Goal: Information Seeking & Learning: Find specific fact

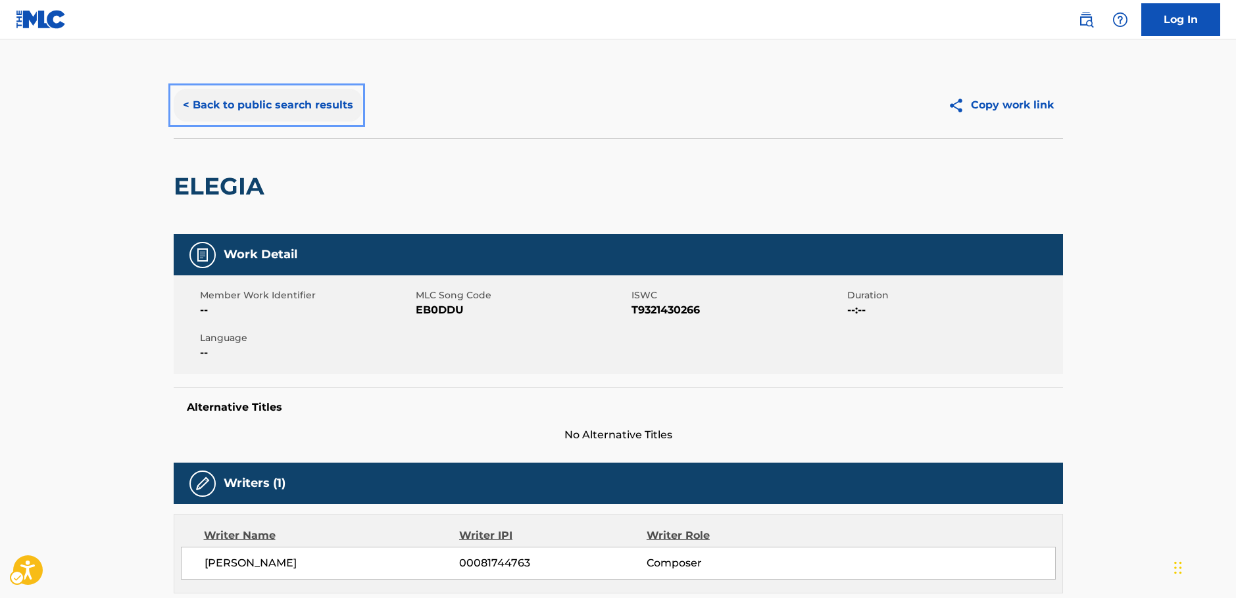
click at [228, 107] on button "< Back to public search results" at bounding box center [268, 105] width 189 height 33
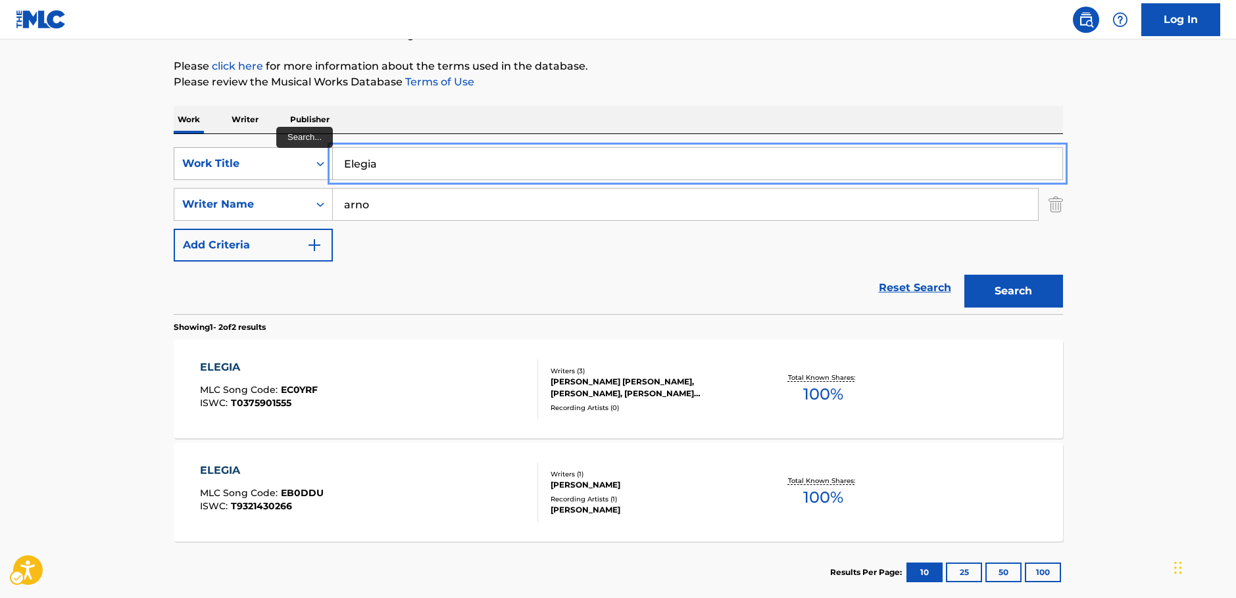
drag, startPoint x: 393, startPoint y: 168, endPoint x: 209, endPoint y: 162, distance: 183.6
paste input "GAM JEONG [PERSON_NAME]"
type input "GAM JEONG [PERSON_NAME]"
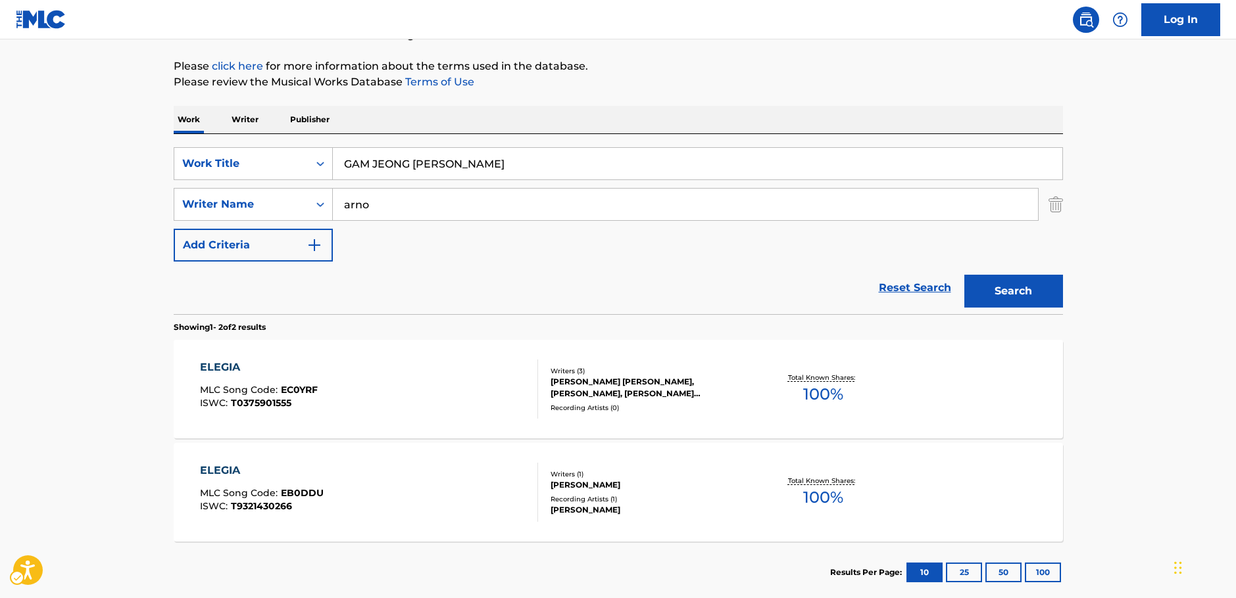
click at [133, 169] on main "The MLC Public Work Search The accuracy and completeness of The MLC's data is d…" at bounding box center [618, 252] width 1236 height 716
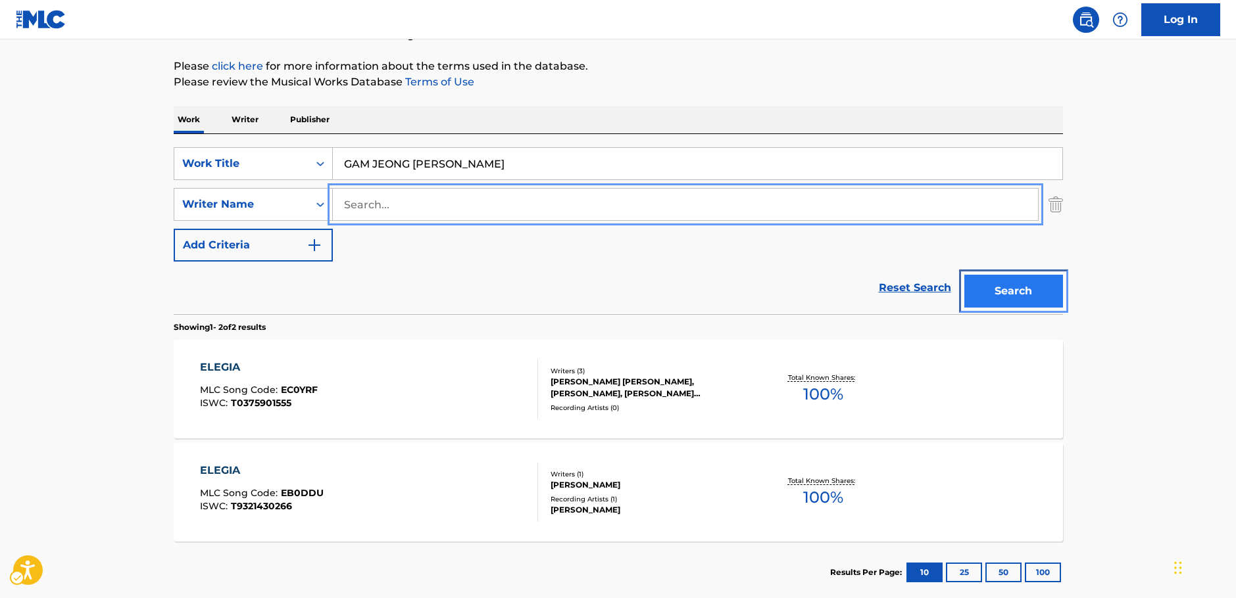
click at [994, 283] on button "Search" at bounding box center [1013, 291] width 99 height 33
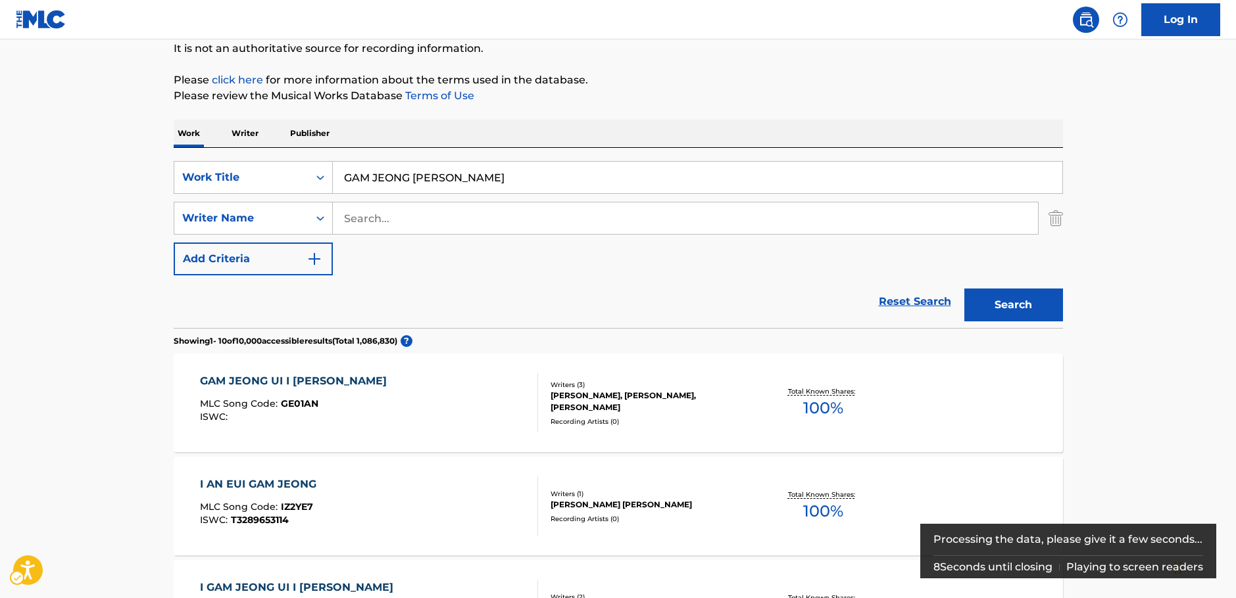
scroll to position [280, 0]
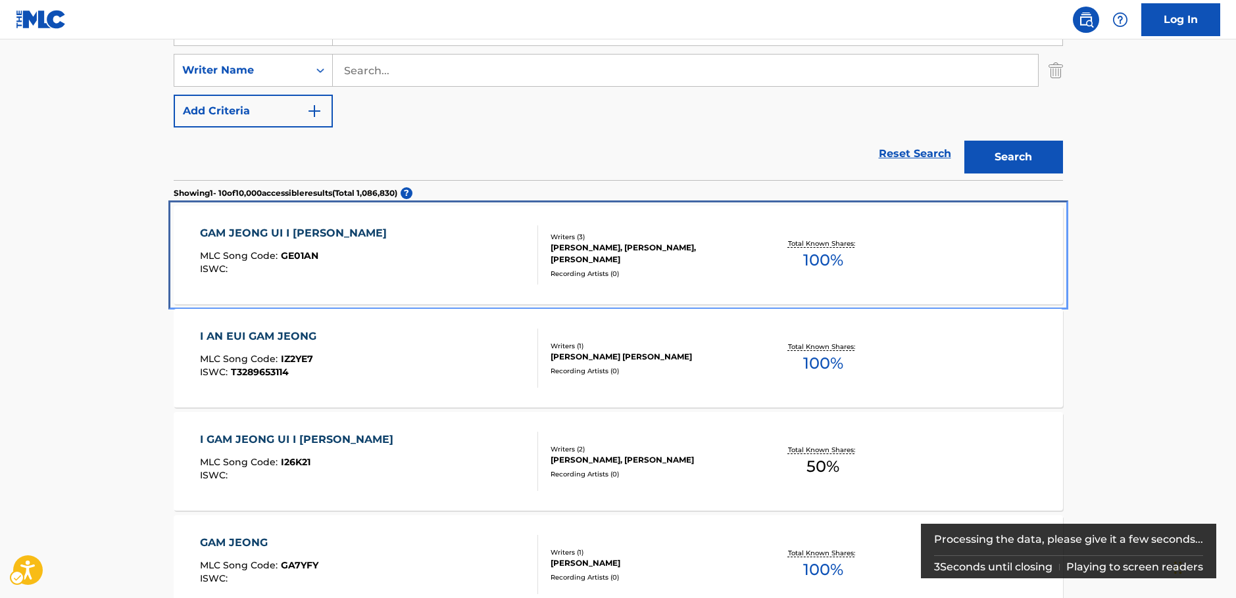
click at [401, 256] on div "GAM JEONG UI I [PERSON_NAME] MLC Song Code : GE01AN ISWC :" at bounding box center [369, 255] width 338 height 59
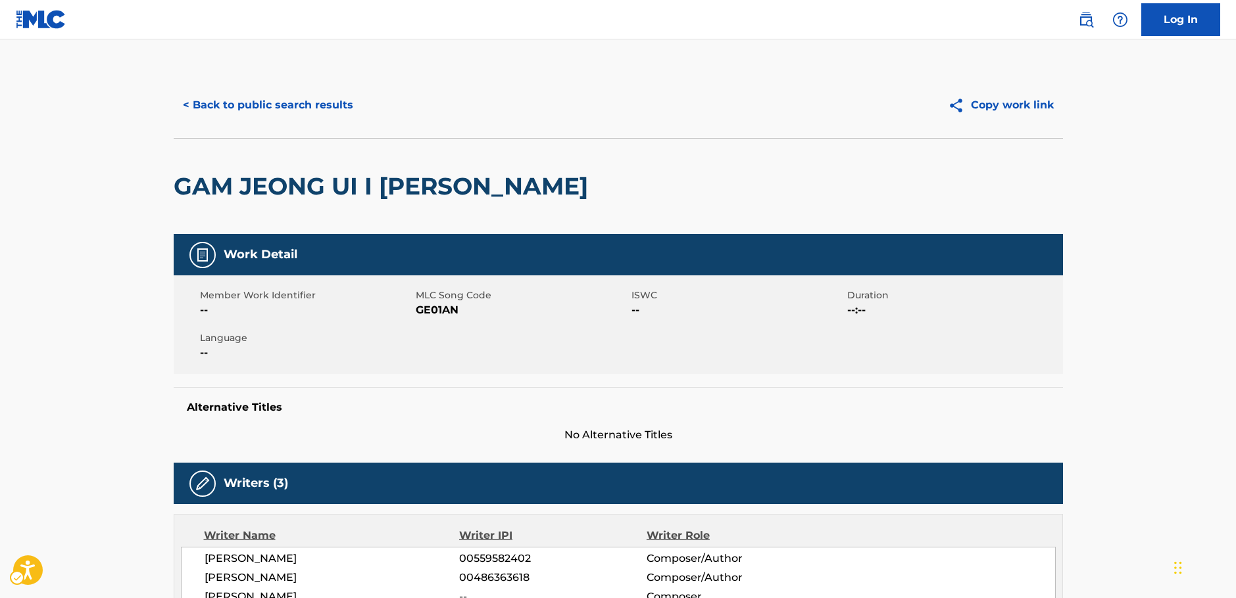
click at [425, 313] on span "MLC Song Code - GE01AN" at bounding box center [522, 311] width 212 height 16
click at [427, 313] on span "MLC Song Code - GE01AN" at bounding box center [522, 311] width 212 height 16
click at [425, 312] on span "MLC Song Code - GE01AN" at bounding box center [522, 311] width 212 height 16
click at [424, 312] on span "MLC Song Code - GE01AN" at bounding box center [522, 311] width 212 height 16
copy span "GE01AN"
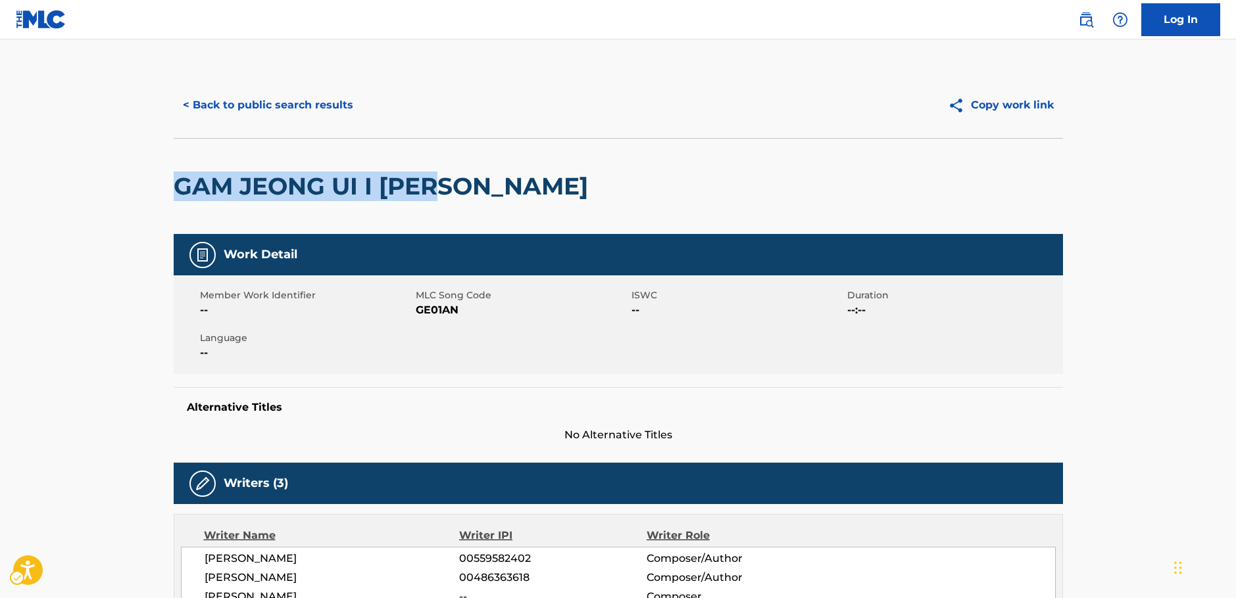
drag, startPoint x: 401, startPoint y: 190, endPoint x: 176, endPoint y: 195, distance: 225.0
click at [176, 195] on div "GAM JEONG UI I [PERSON_NAME]" at bounding box center [618, 186] width 889 height 96
copy h2 "GAM JEONG UI I [PERSON_NAME]"
click at [439, 310] on span "MLC Song Code - GE01AN" at bounding box center [522, 311] width 212 height 16
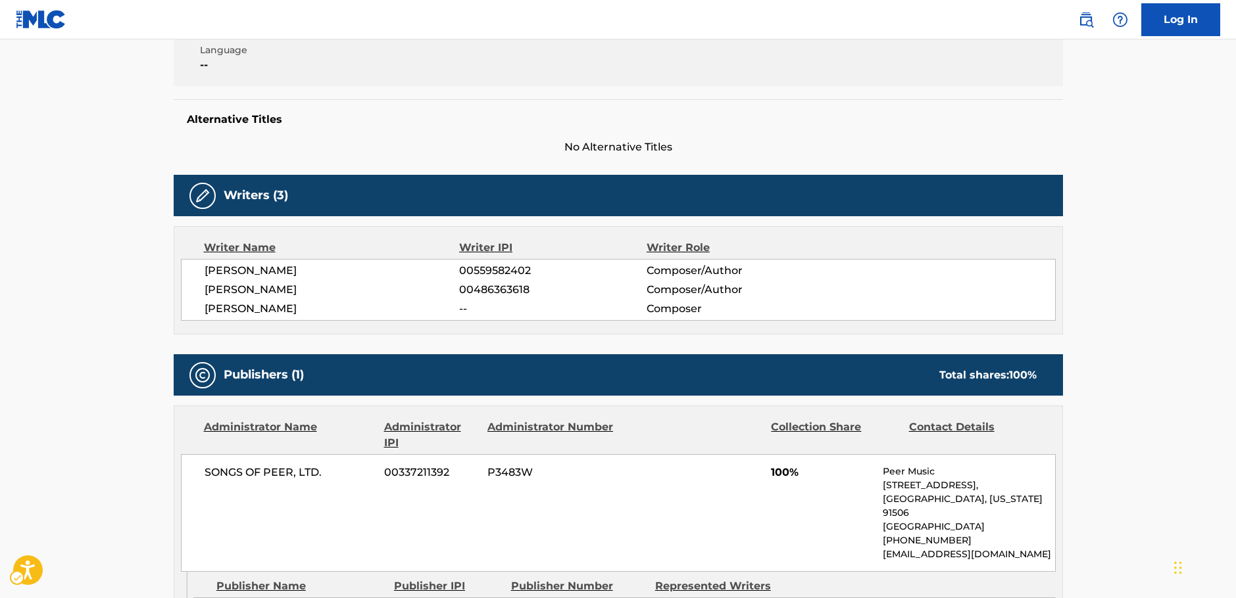
scroll to position [329, 0]
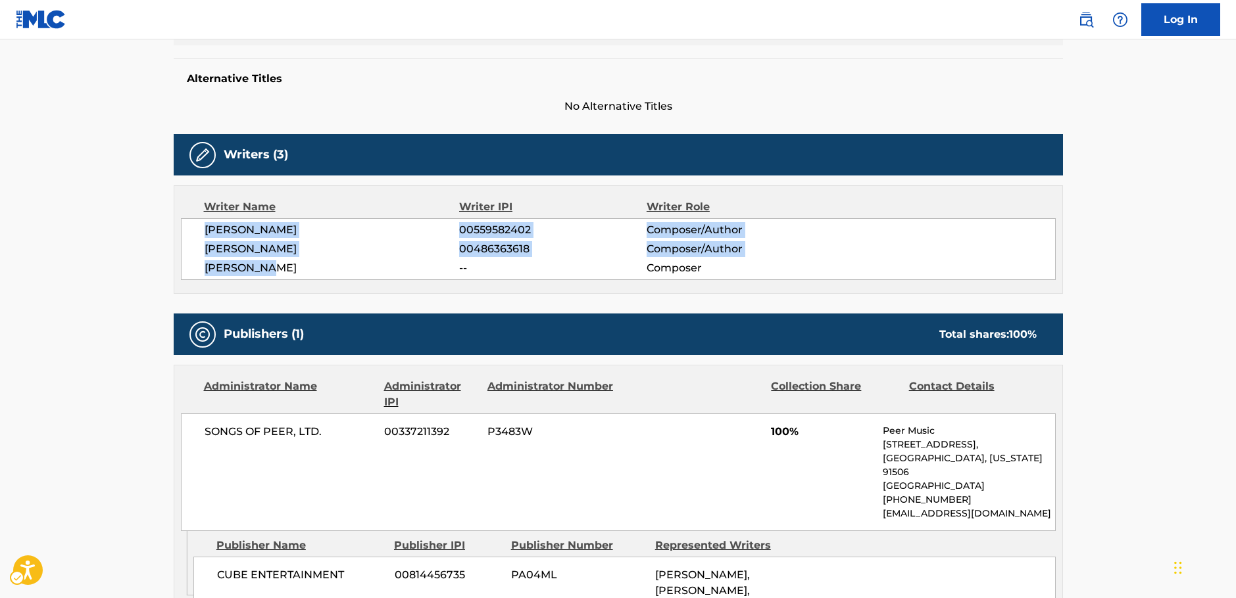
drag, startPoint x: 275, startPoint y: 268, endPoint x: 215, endPoint y: 225, distance: 73.5
click at [202, 230] on div "[PERSON_NAME] 00559582402 Composer/Author [PERSON_NAME] 00486363618 Composer/Au…" at bounding box center [618, 249] width 875 height 62
copy div "[PERSON_NAME] 00559582402 Composer/Author [PERSON_NAME] 00486363618 Composer/Au…"
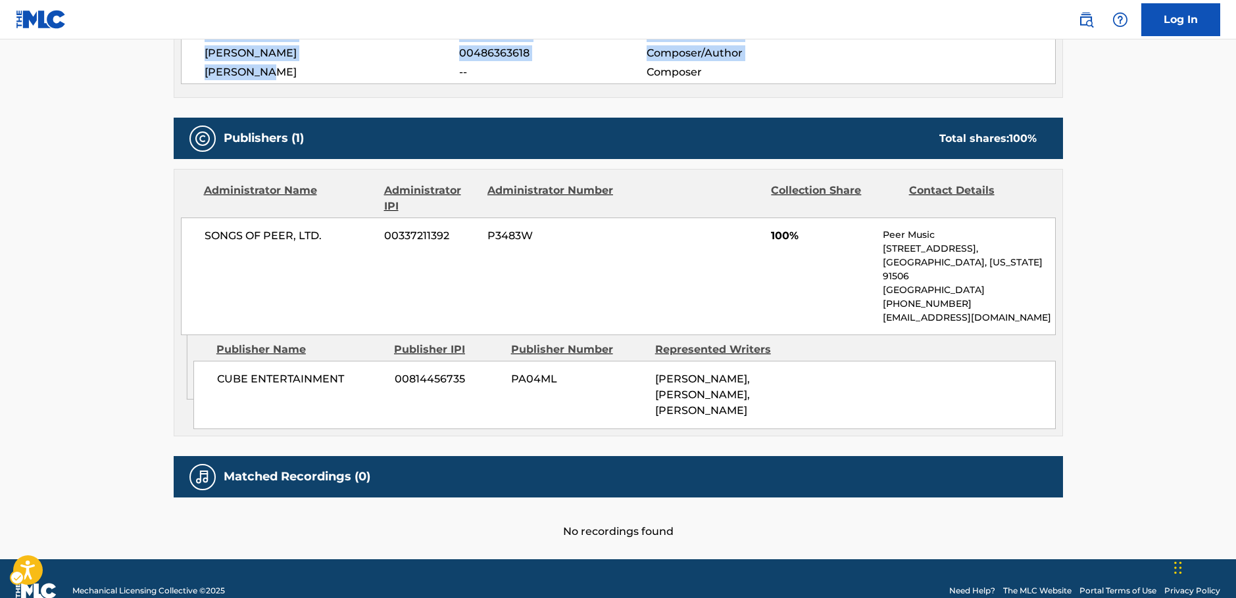
scroll to position [526, 0]
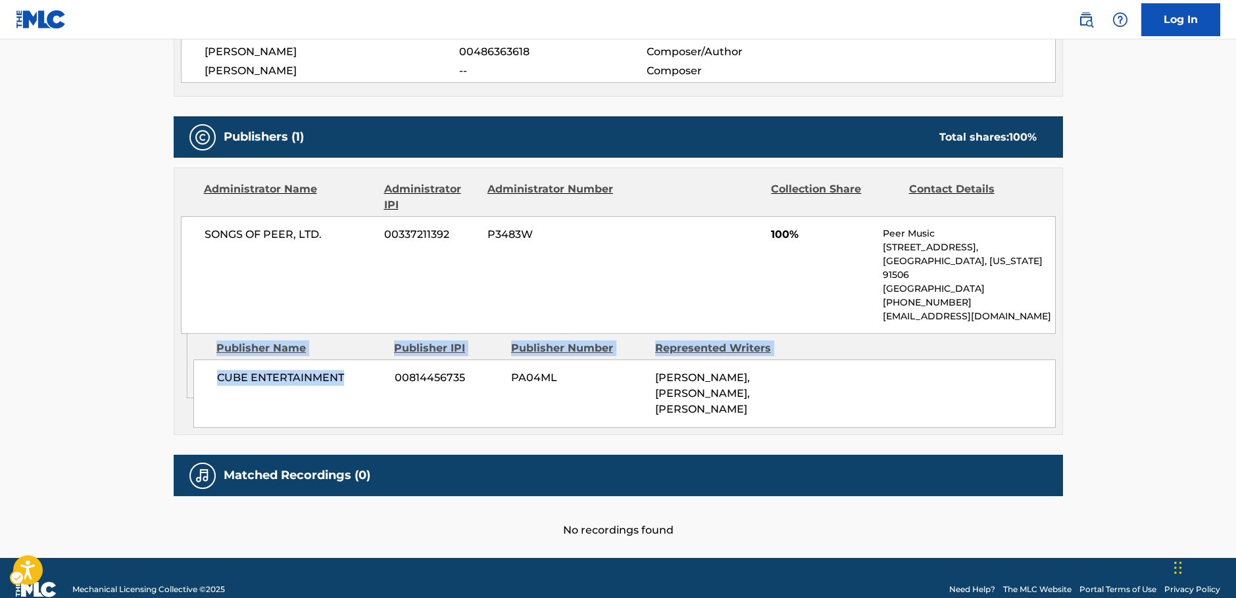
drag, startPoint x: 343, startPoint y: 373, endPoint x: 185, endPoint y: 375, distance: 158.5
click at [185, 375] on div "Admin Original Publisher Connecting Line Publisher Name Publisher IPI Publisher…" at bounding box center [618, 384] width 888 height 101
click at [291, 370] on span "CUBE ENTERTAINMENT" at bounding box center [301, 378] width 168 height 16
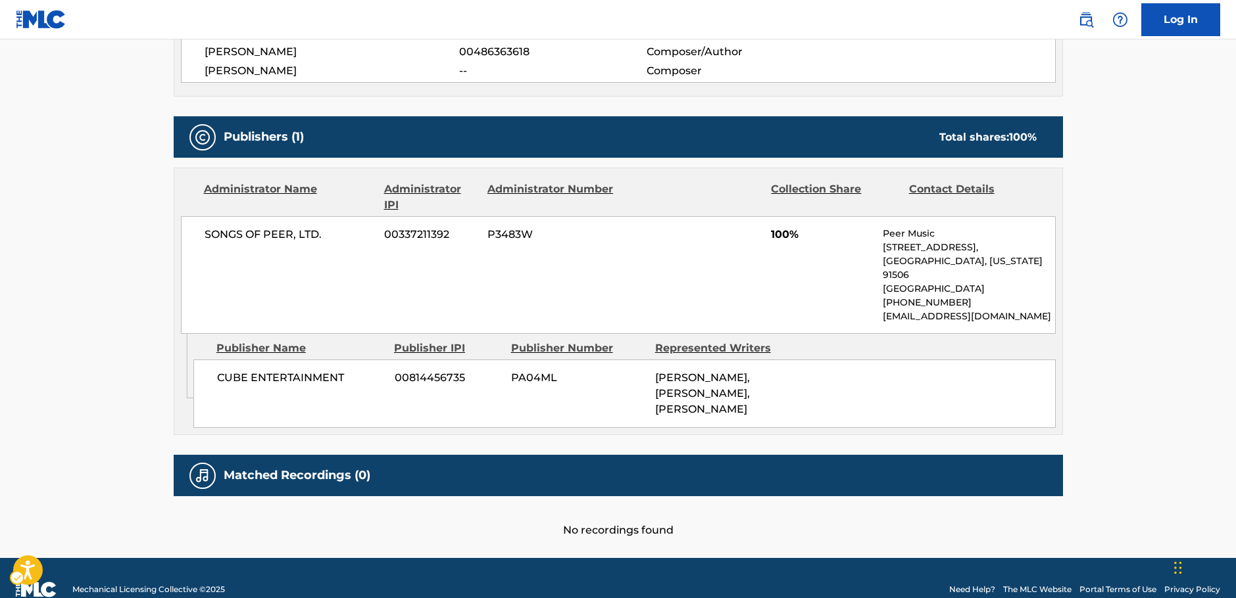
click at [341, 379] on span "CUBE ENTERTAINMENT" at bounding box center [301, 378] width 168 height 16
click at [343, 379] on span "CUBE ENTERTAINMENT" at bounding box center [301, 378] width 168 height 16
click at [339, 377] on span "CUBE ENTERTAINMENT" at bounding box center [301, 378] width 168 height 16
drag, startPoint x: 345, startPoint y: 378, endPoint x: 218, endPoint y: 378, distance: 126.9
click at [218, 378] on span "CUBE ENTERTAINMENT" at bounding box center [301, 378] width 168 height 16
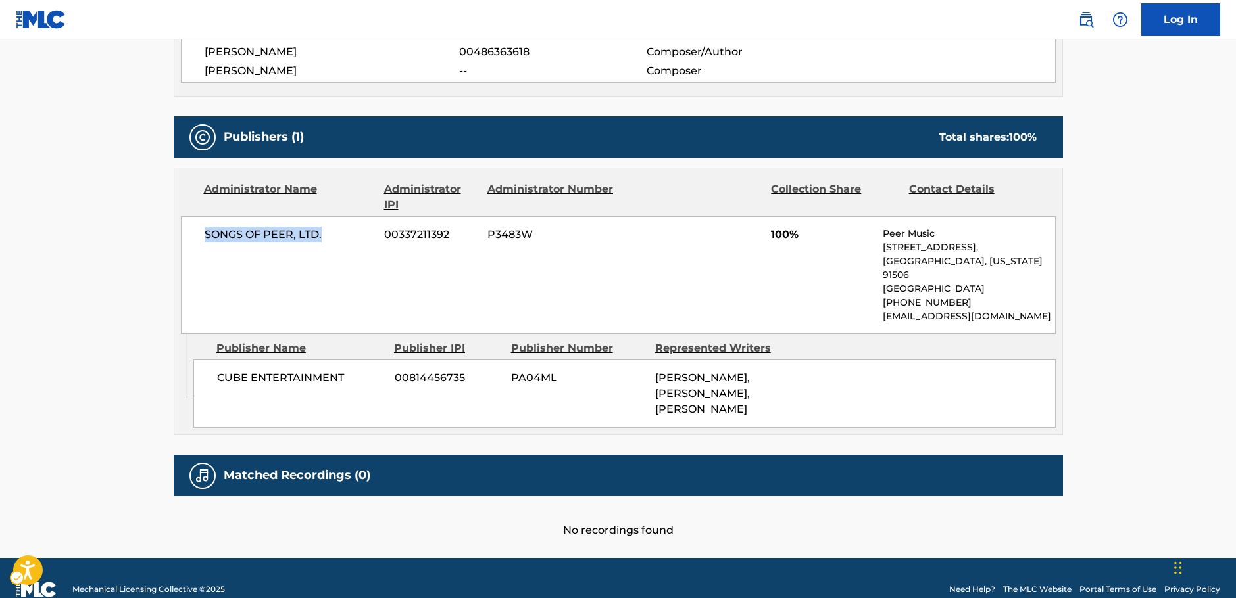
drag, startPoint x: 331, startPoint y: 236, endPoint x: 237, endPoint y: 207, distance: 97.8
click at [196, 237] on div "SONGS OF PEER, LTD. 00337211392 P3483W 100% Peer Music [STREET_ADDRESS][US_STAT…" at bounding box center [618, 275] width 875 height 118
copy span "SONGS OF PEER, LTD."
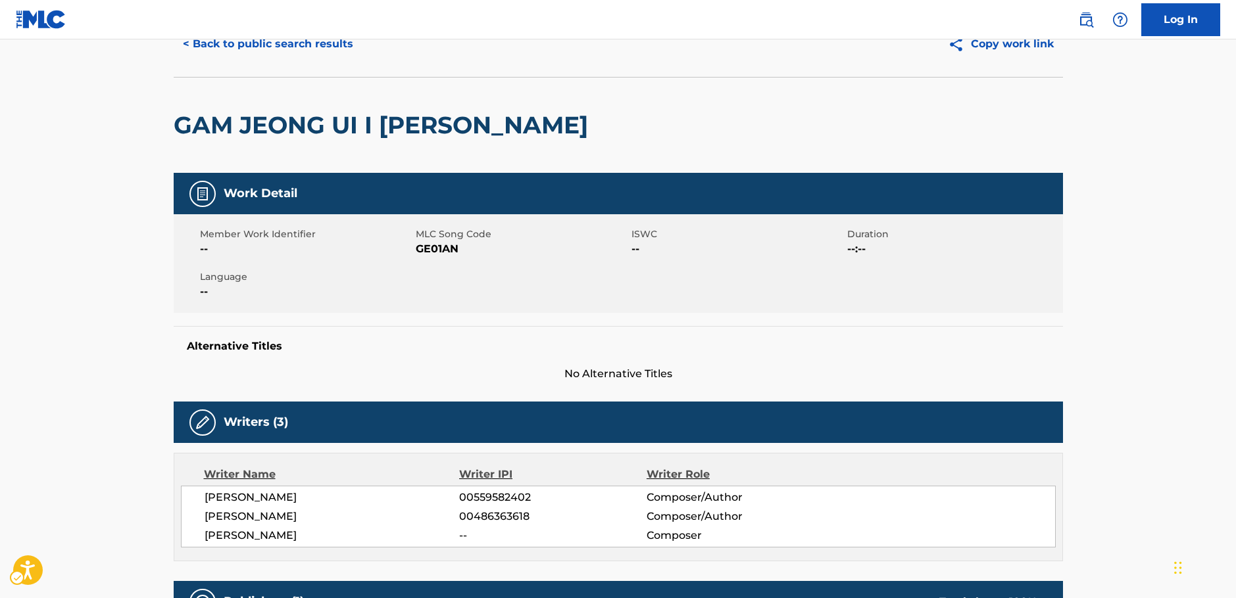
scroll to position [0, 0]
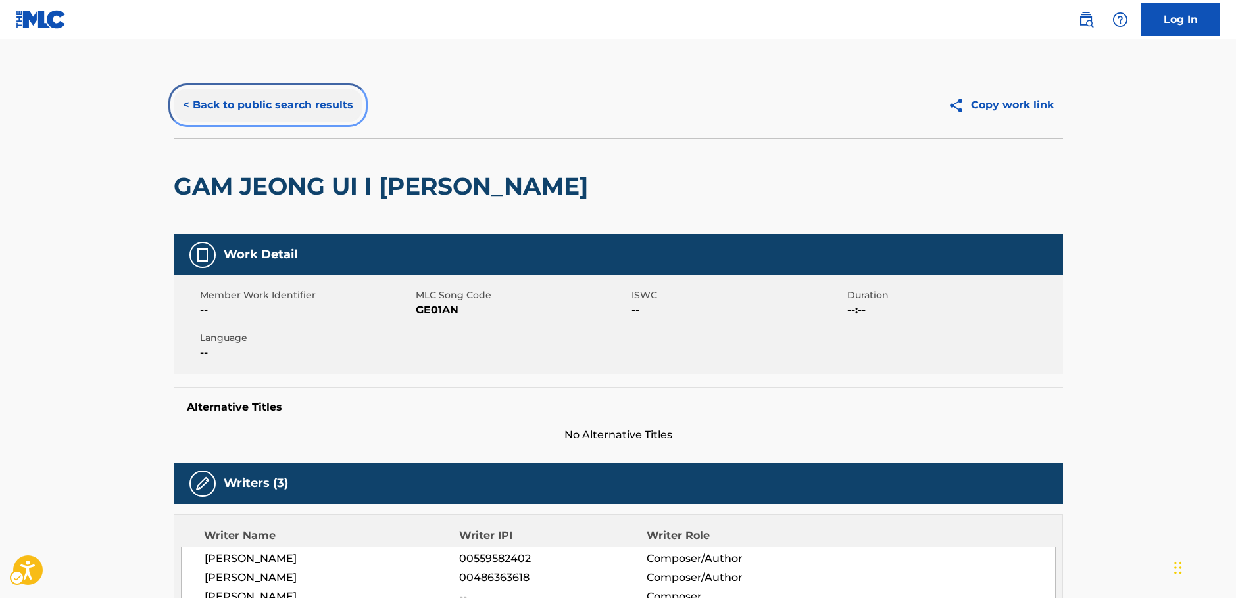
click at [283, 101] on button "< Back to public search results" at bounding box center [268, 105] width 189 height 33
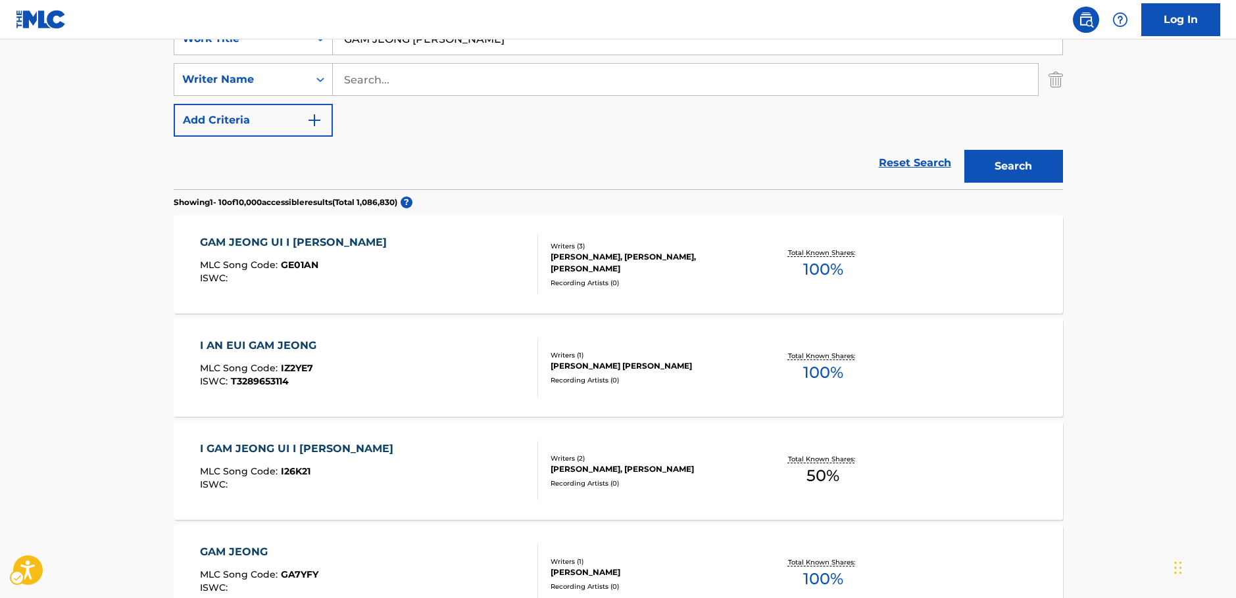
scroll to position [214, 0]
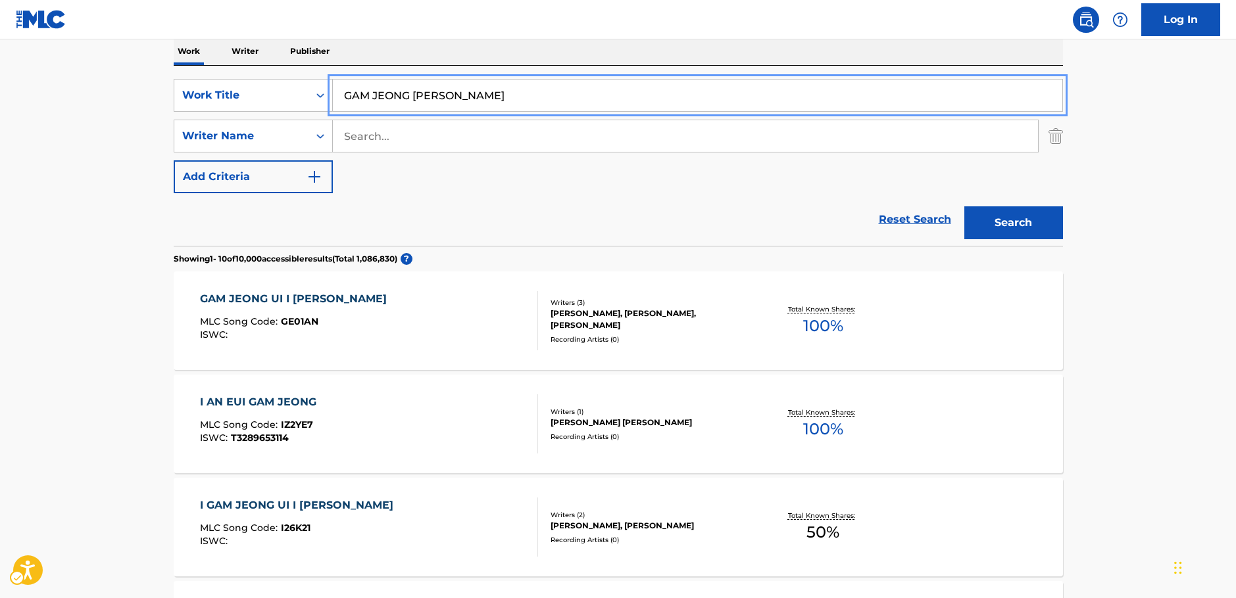
drag, startPoint x: 493, startPoint y: 94, endPoint x: 97, endPoint y: 117, distance: 396.6
paste input "[US_STATE] Song"
type input "[US_STATE] Song"
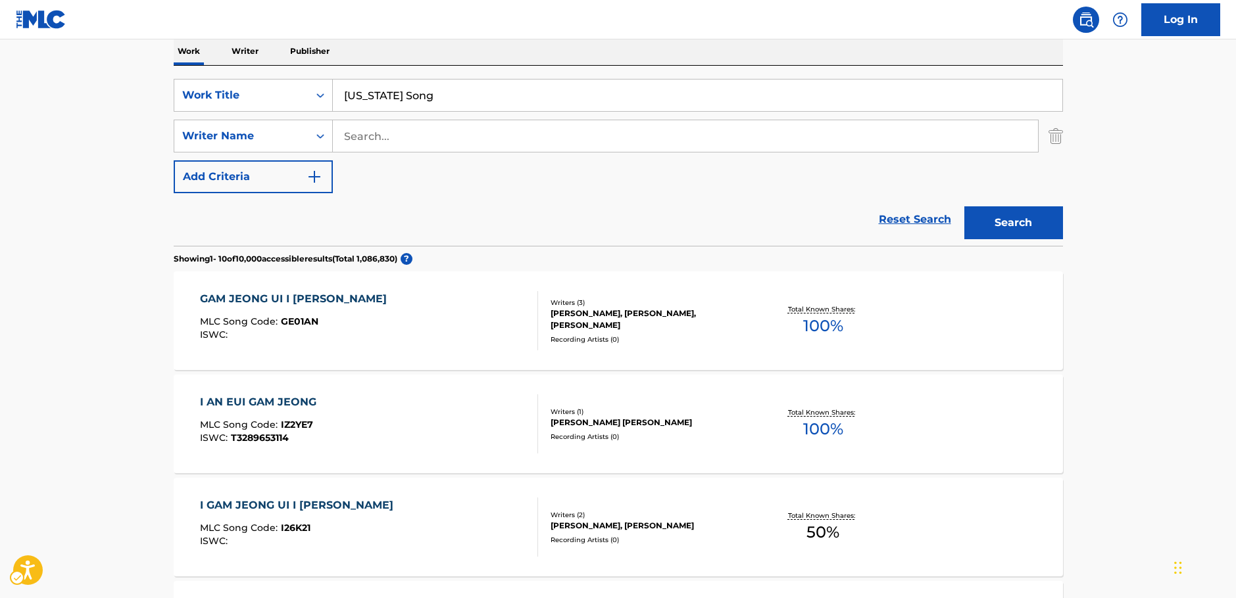
click at [67, 153] on main "The MLC Public Work Search The accuracy and completeness of The MLC's data is d…" at bounding box center [618, 600] width 1236 height 1548
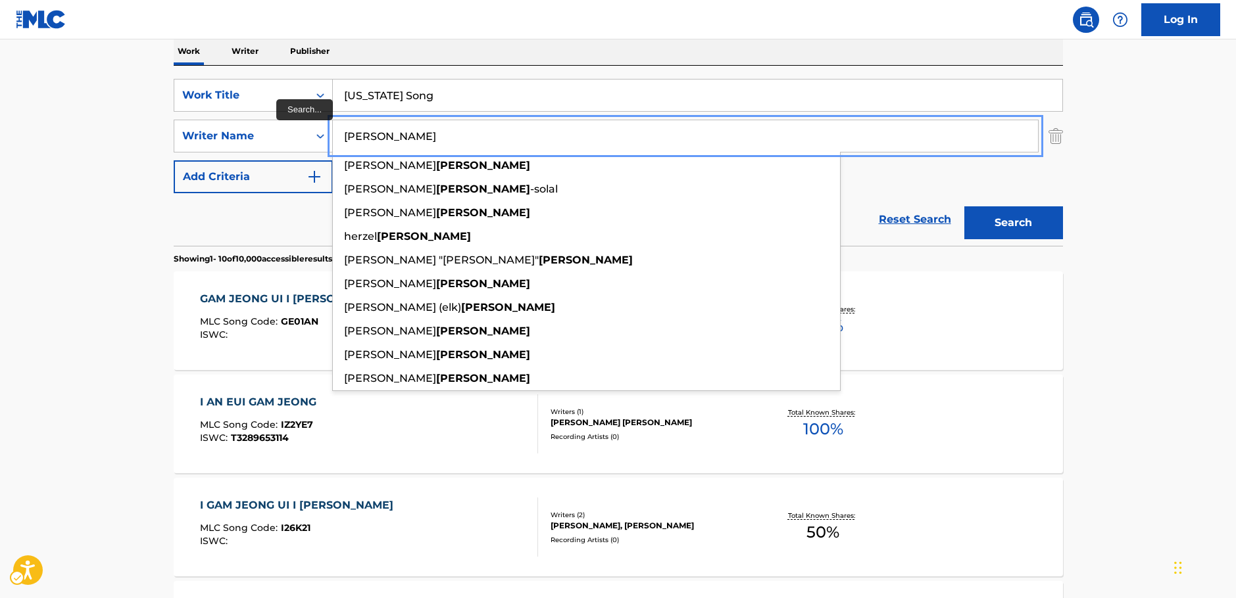
type input "[PERSON_NAME]"
click at [964, 207] on button "Search" at bounding box center [1013, 223] width 99 height 33
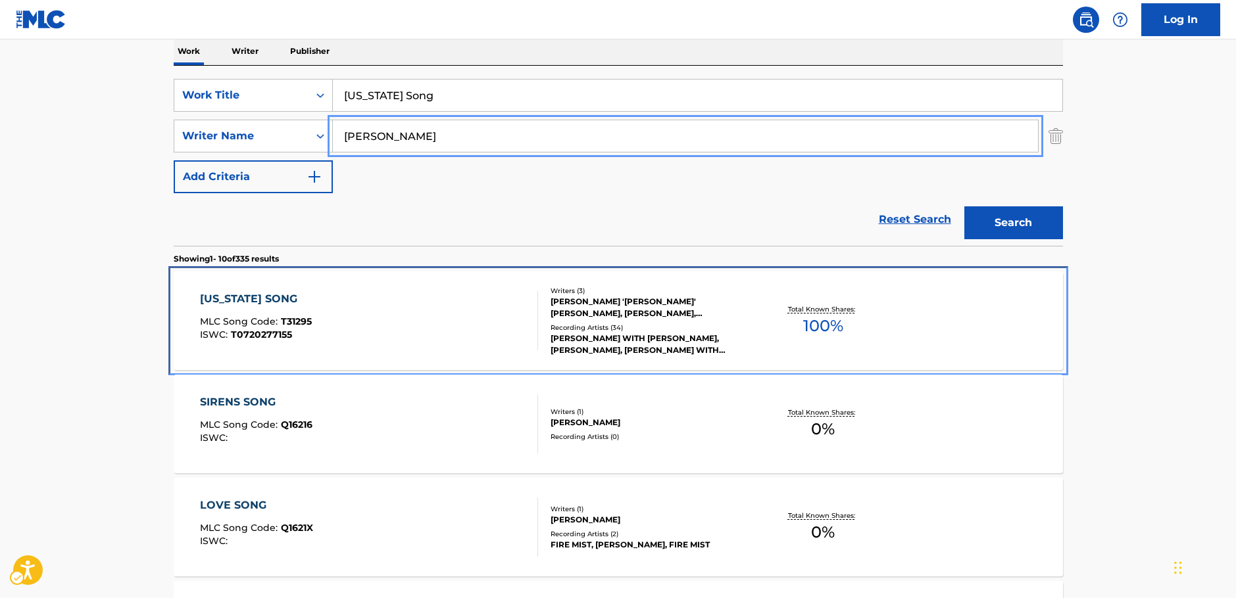
click at [381, 324] on div "[US_STATE] SONG MLC Song Code : T31295 ISWC : T0720277155" at bounding box center [369, 320] width 338 height 59
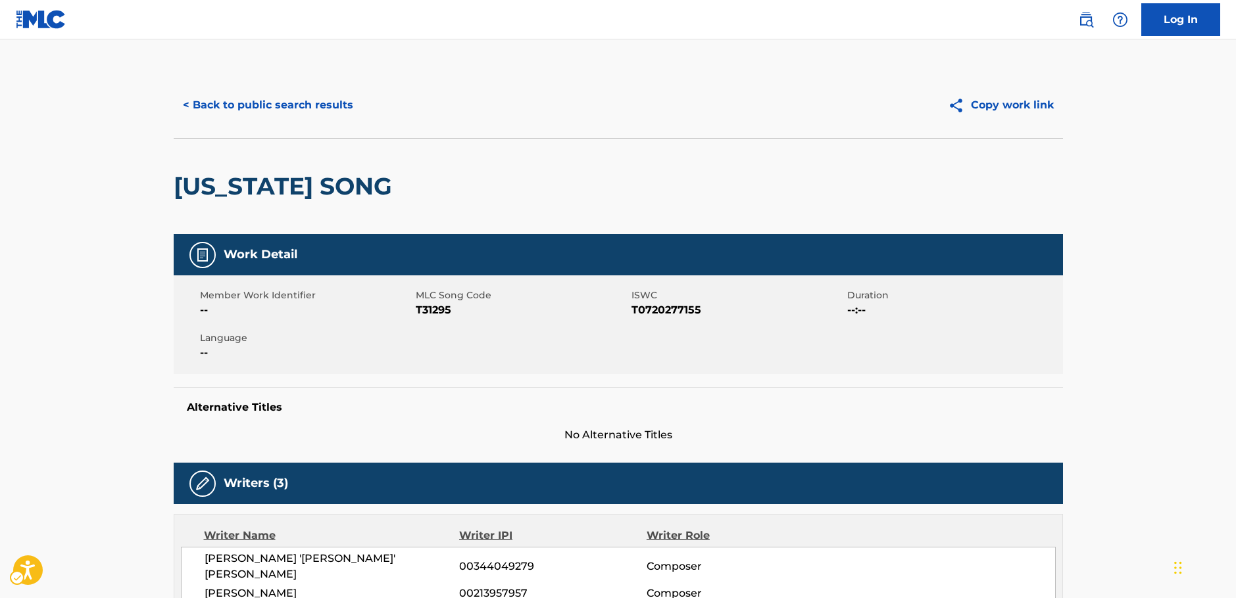
click at [427, 308] on span "MLC Song Code - T31295" at bounding box center [522, 311] width 212 height 16
copy span "T31295"
click at [664, 310] on span "ISWC - T0720277155" at bounding box center [737, 311] width 212 height 16
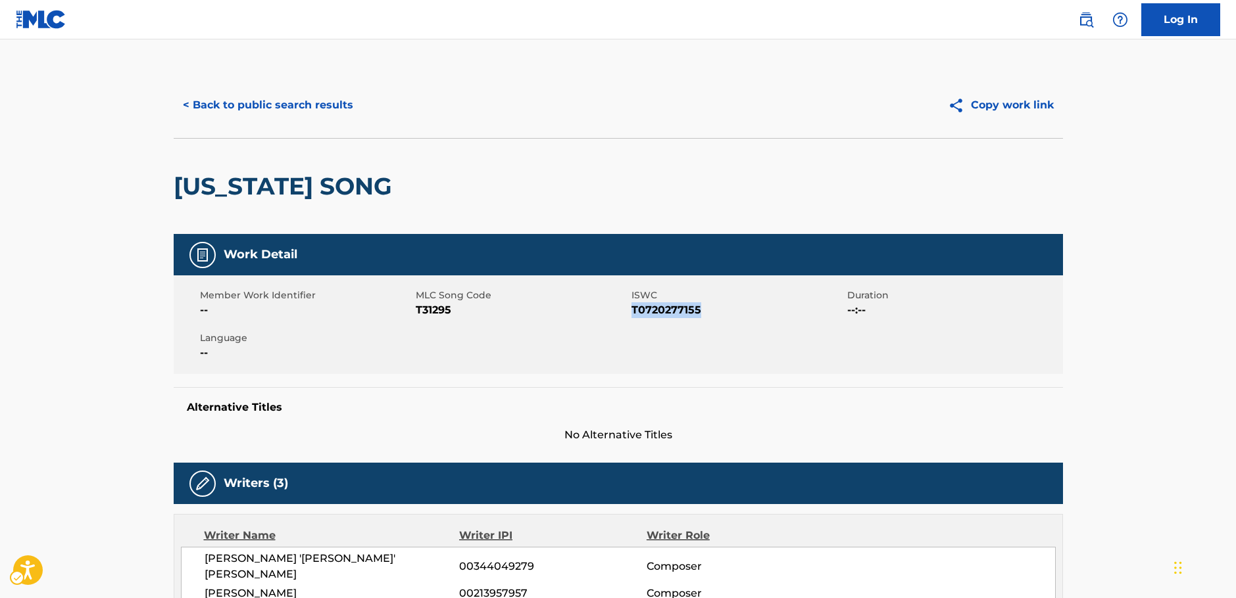
copy span "T0720277155"
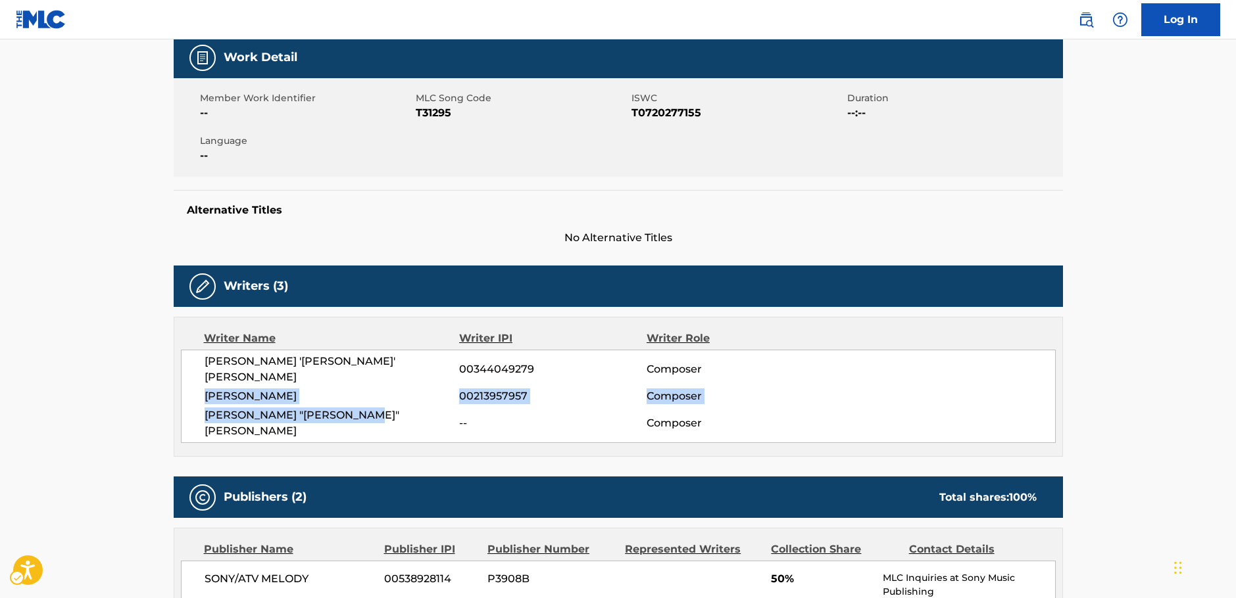
drag, startPoint x: 306, startPoint y: 400, endPoint x: 206, endPoint y: 385, distance: 101.8
click at [206, 385] on div "[PERSON_NAME] '[PERSON_NAME]' [PERSON_NAME] 00344049279 Composer [PERSON_NAME] …" at bounding box center [618, 396] width 875 height 93
copy div "[PERSON_NAME] 00213957957 Composer [PERSON_NAME] "[PERSON_NAME]" [PERSON_NAME]"
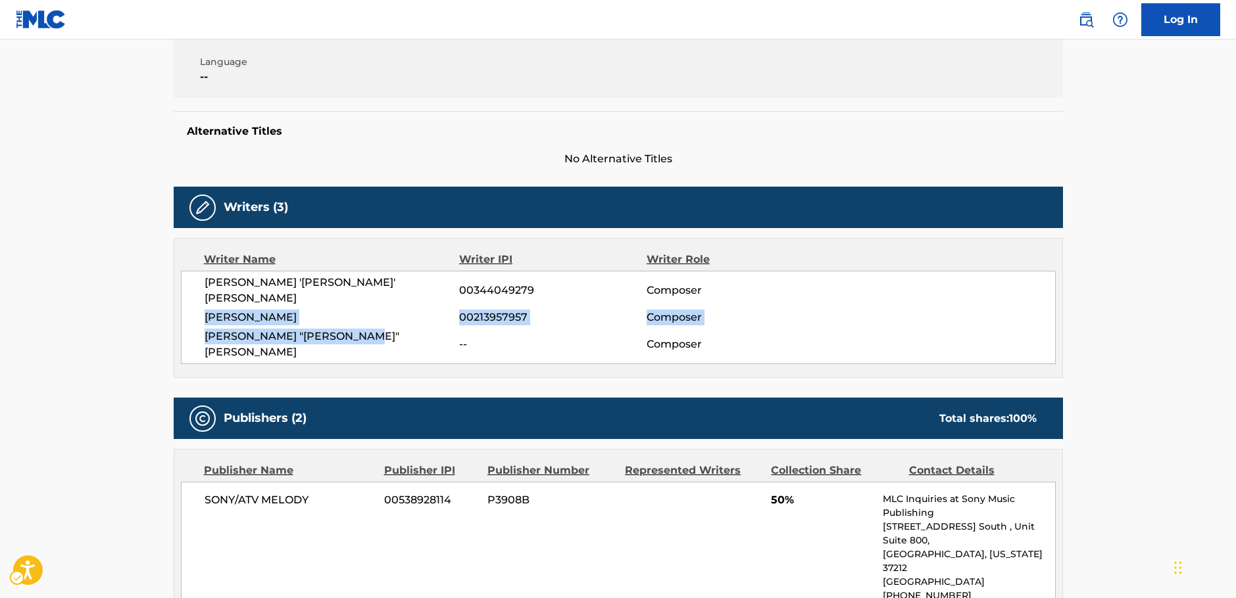
scroll to position [460, 0]
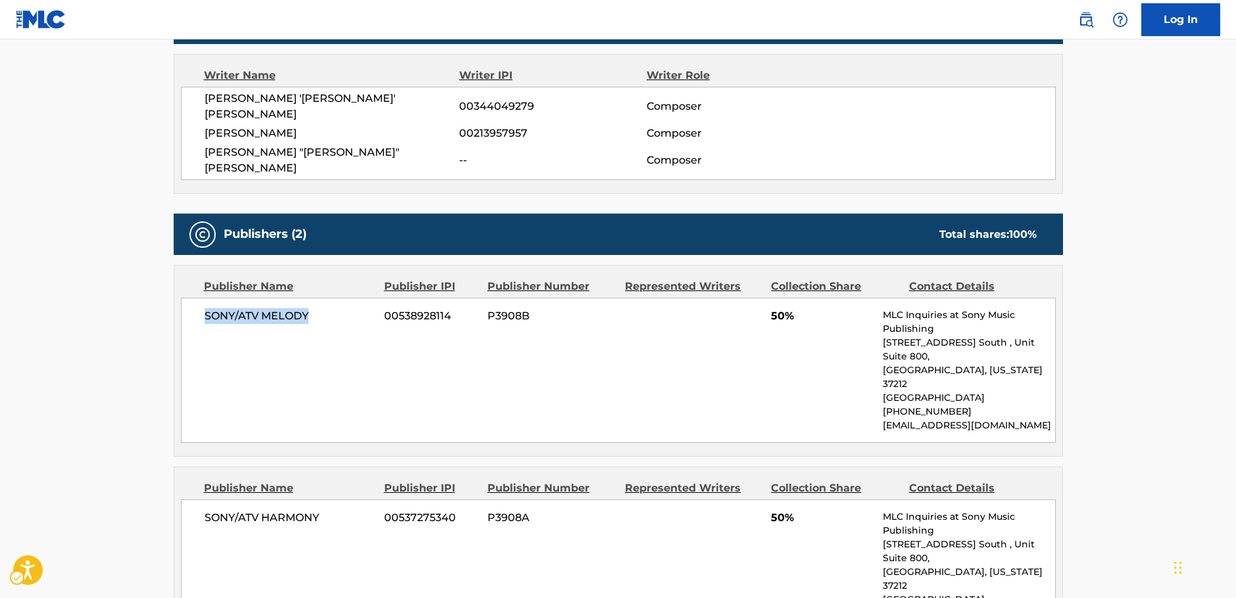
drag, startPoint x: 314, startPoint y: 283, endPoint x: 187, endPoint y: 286, distance: 127.0
click at [189, 298] on div "SONY/ATV MELODY 00538928114 P3908B 50% MLC Inquiries at Sony Music Publishing […" at bounding box center [618, 370] width 875 height 145
copy span "SONY/ATV MELODY"
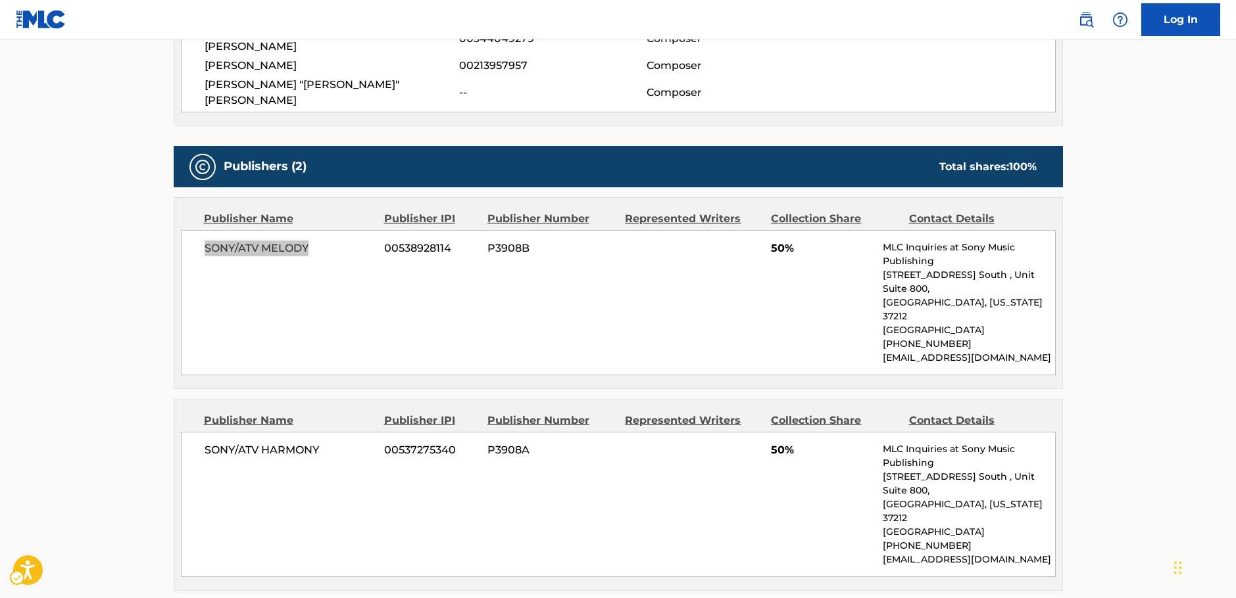
scroll to position [592, 0]
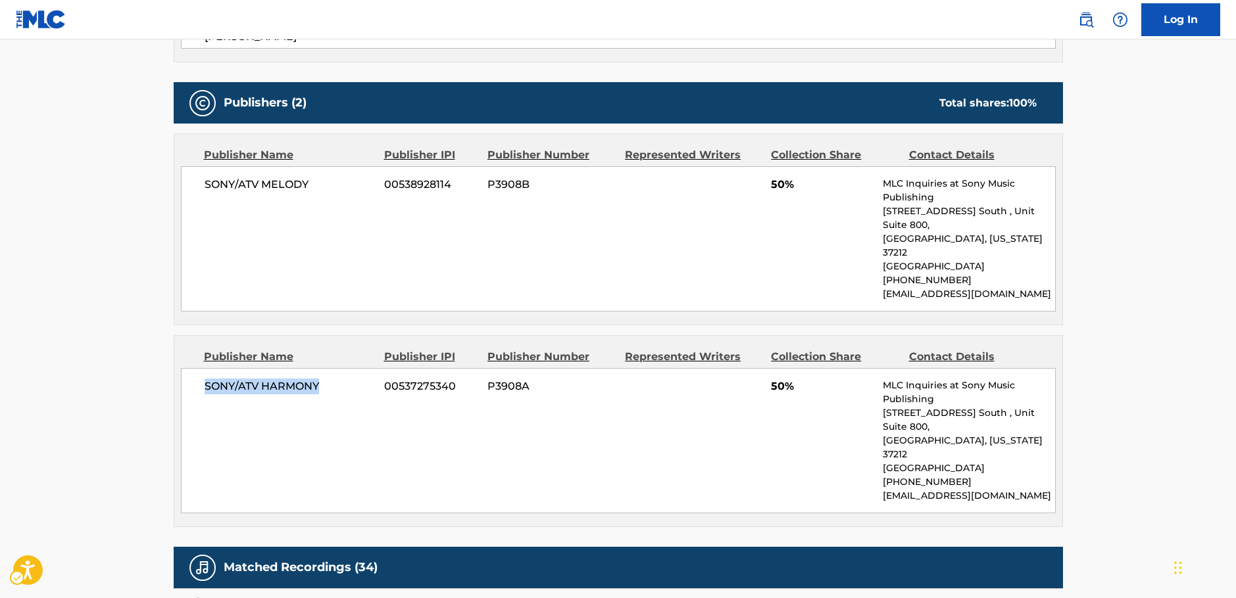
drag, startPoint x: 329, startPoint y: 326, endPoint x: 13, endPoint y: 343, distance: 316.2
click at [203, 368] on div "SONY/ATV HARMONY 00537275340 P3908A 50% MLC Inquiries at Sony Music Publishing …" at bounding box center [618, 440] width 875 height 145
copy span "SONY/ATV HARMONY"
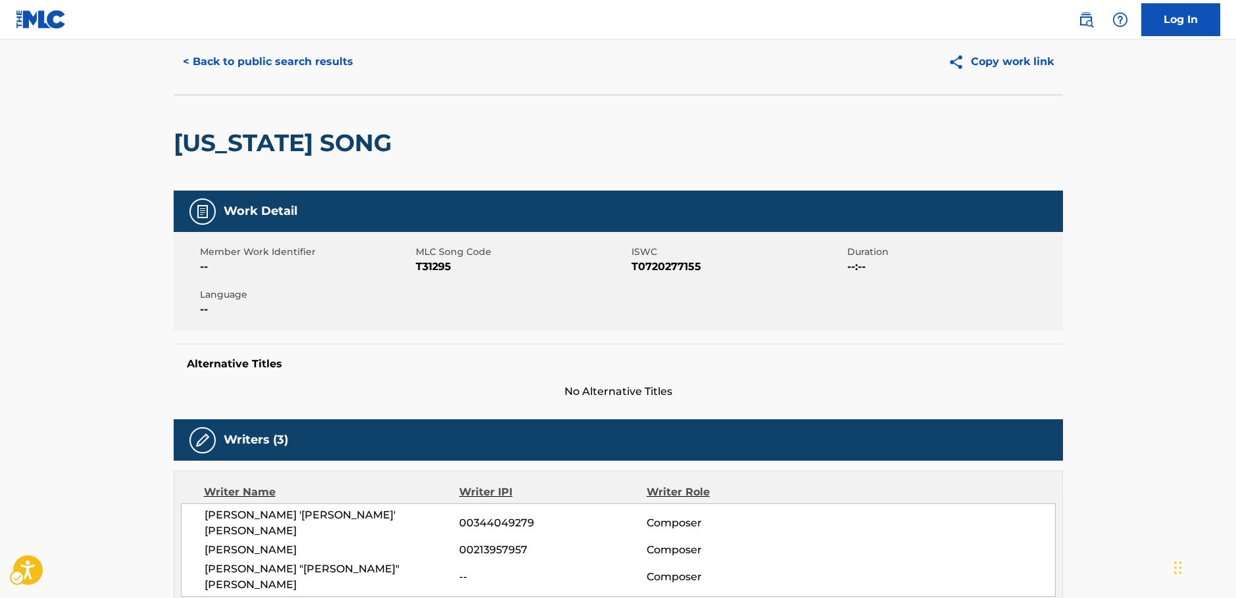
scroll to position [0, 0]
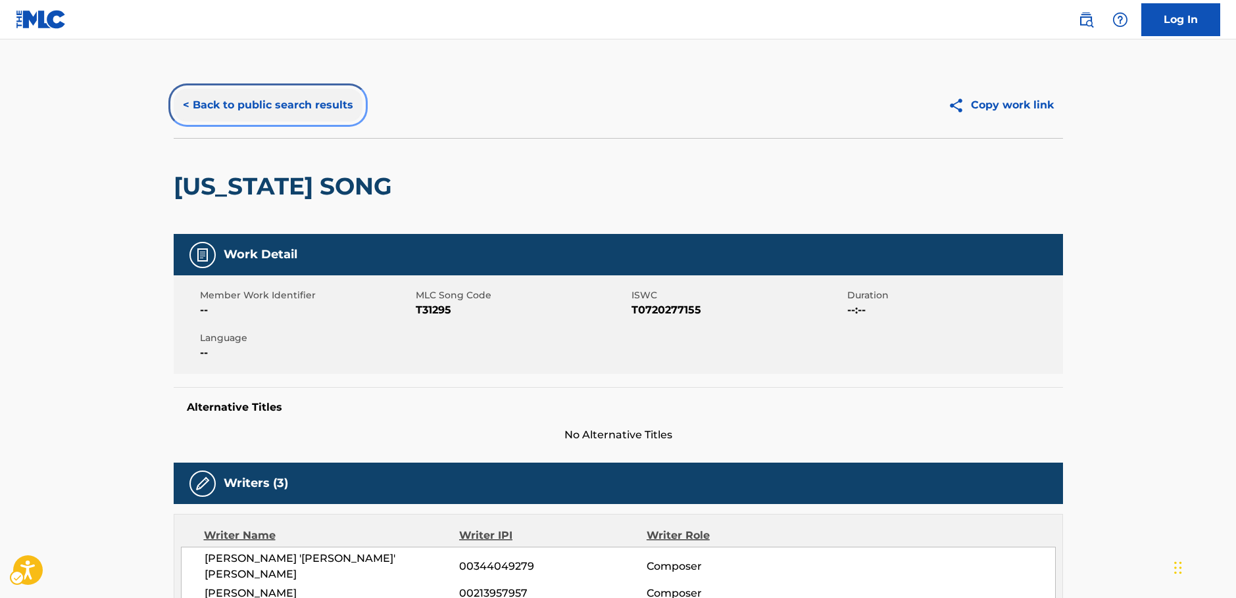
click at [275, 109] on button "< Back to public search results" at bounding box center [268, 105] width 189 height 33
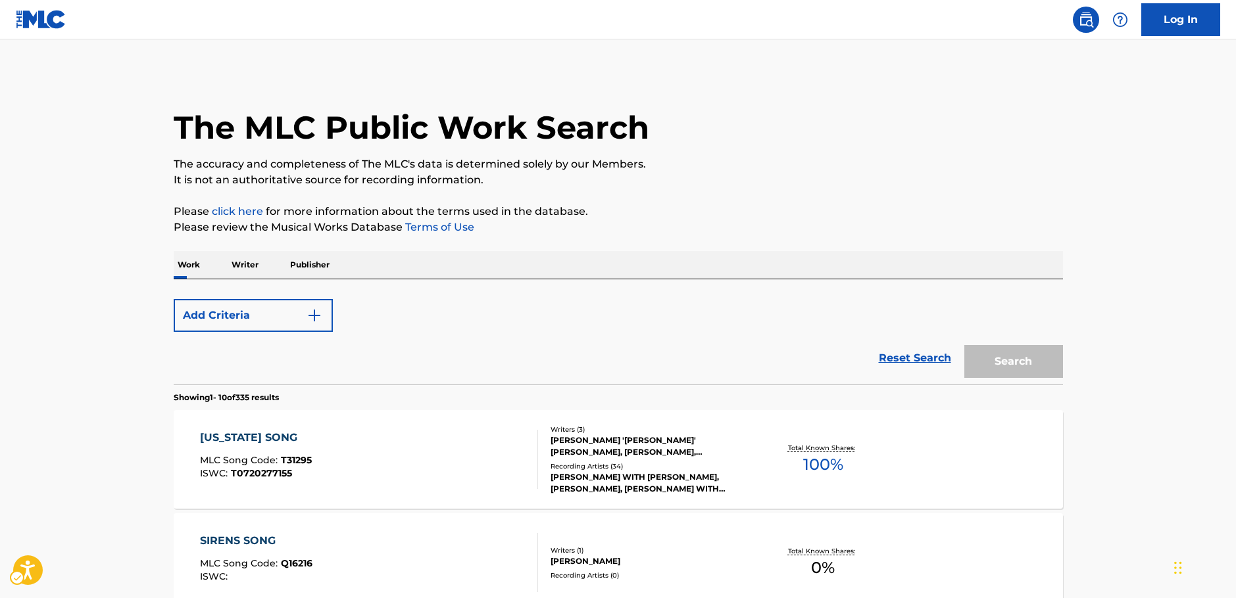
scroll to position [214, 0]
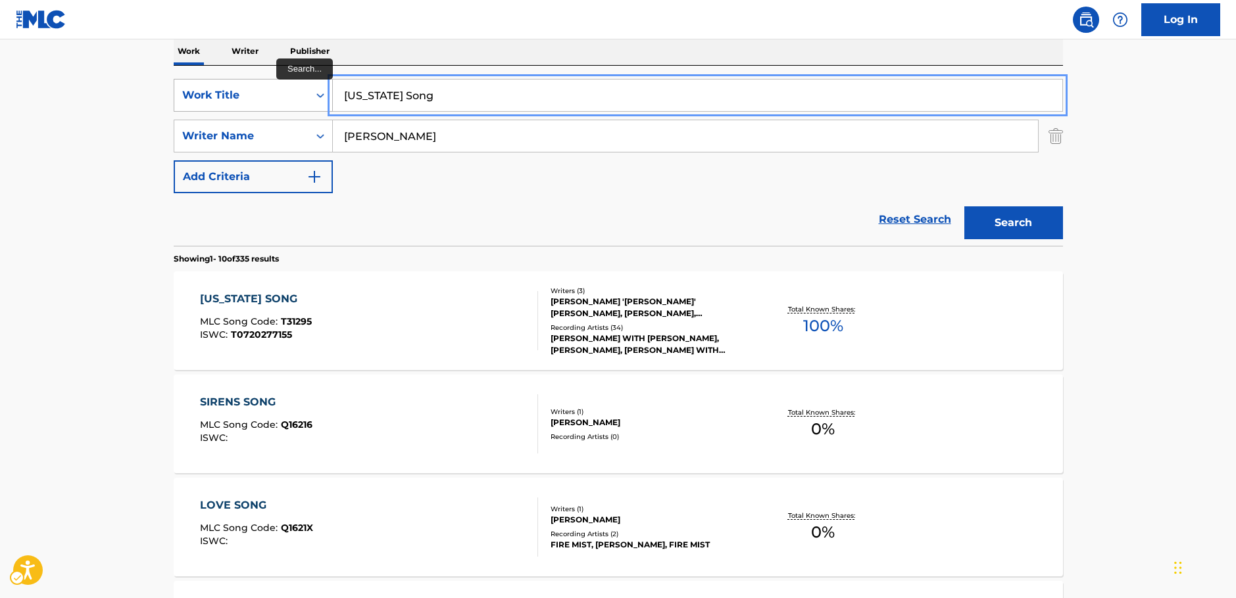
drag, startPoint x: 367, startPoint y: 97, endPoint x: 222, endPoint y: 101, distance: 144.7
paste input "Spring and Flowers"
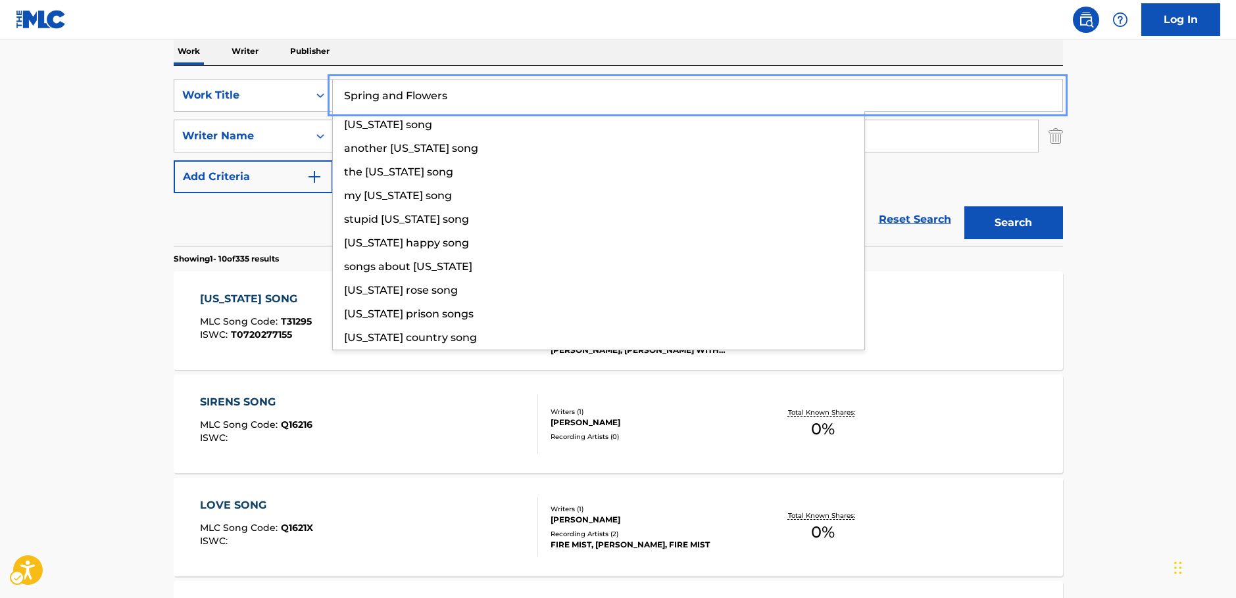
type input "Spring and Flowers"
click at [114, 122] on main "The MLC Public Work Search The accuracy and completeness of The MLC's data is d…" at bounding box center [618, 600] width 1236 height 1548
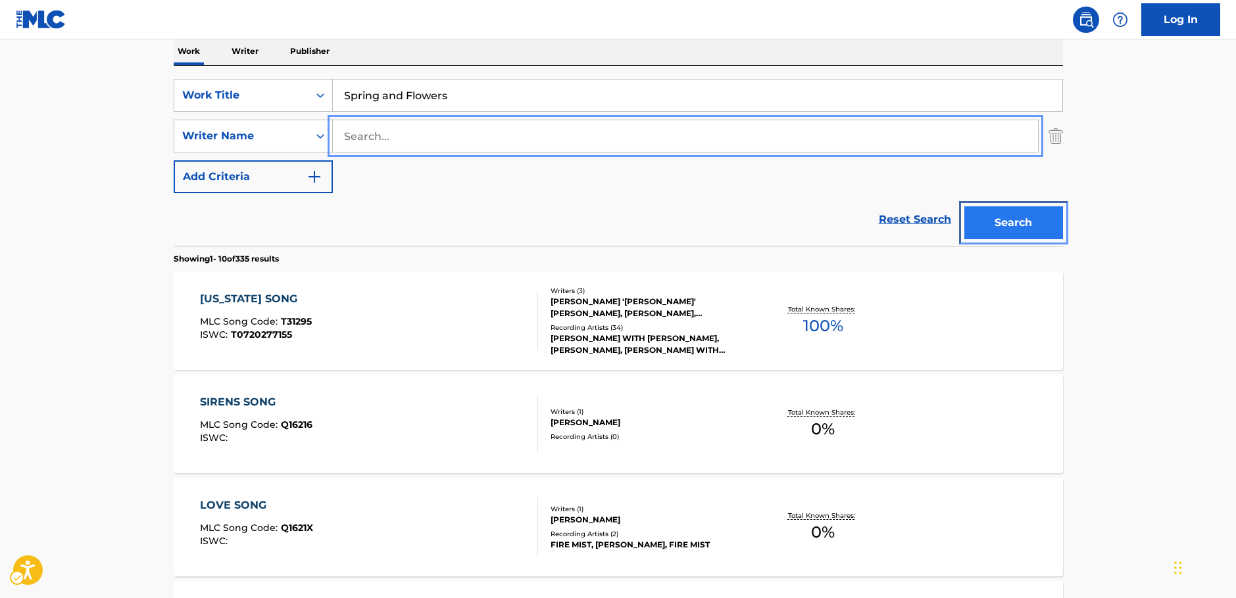
click at [991, 230] on button "Search" at bounding box center [1013, 223] width 99 height 33
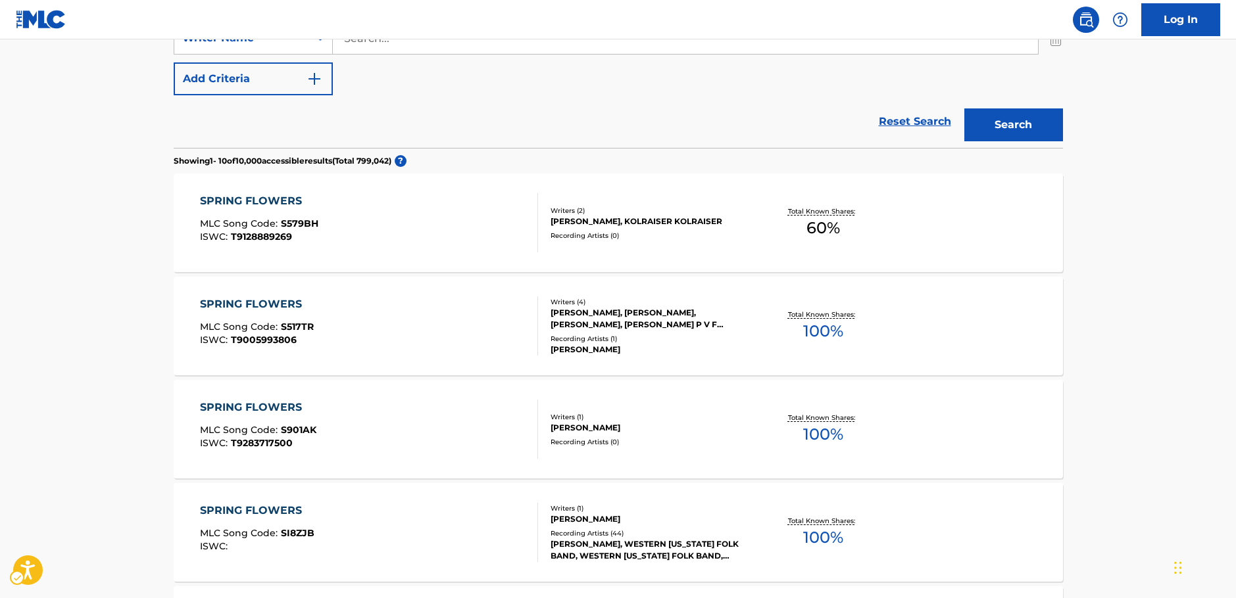
scroll to position [131, 0]
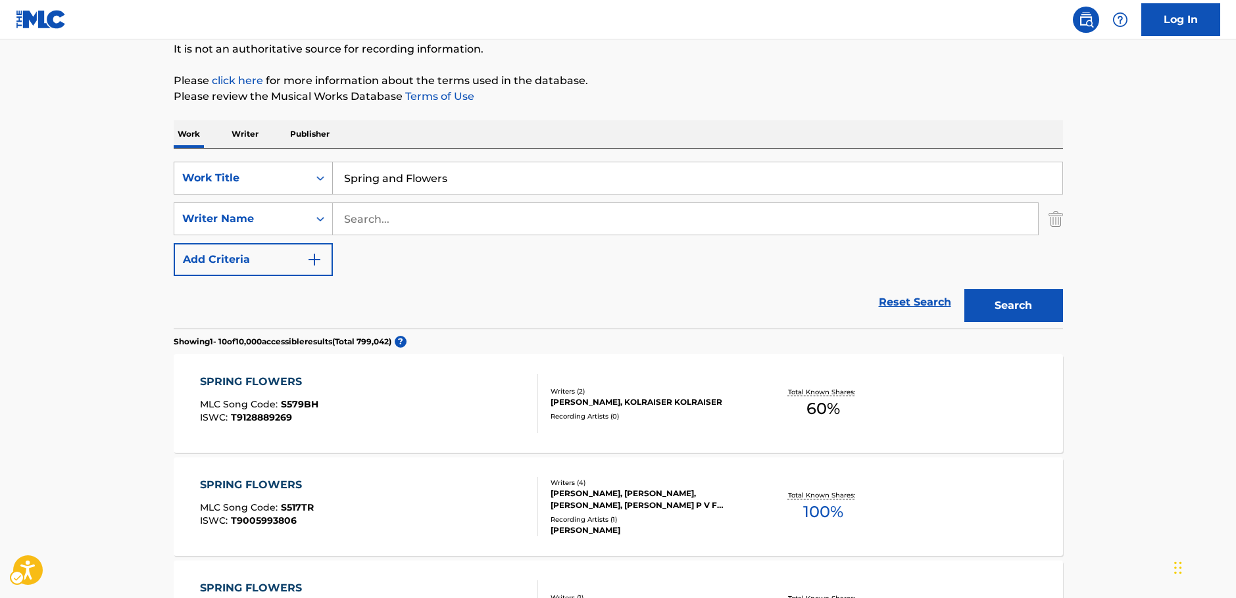
click at [309, 174] on div "Search Form" at bounding box center [320, 178] width 24 height 24
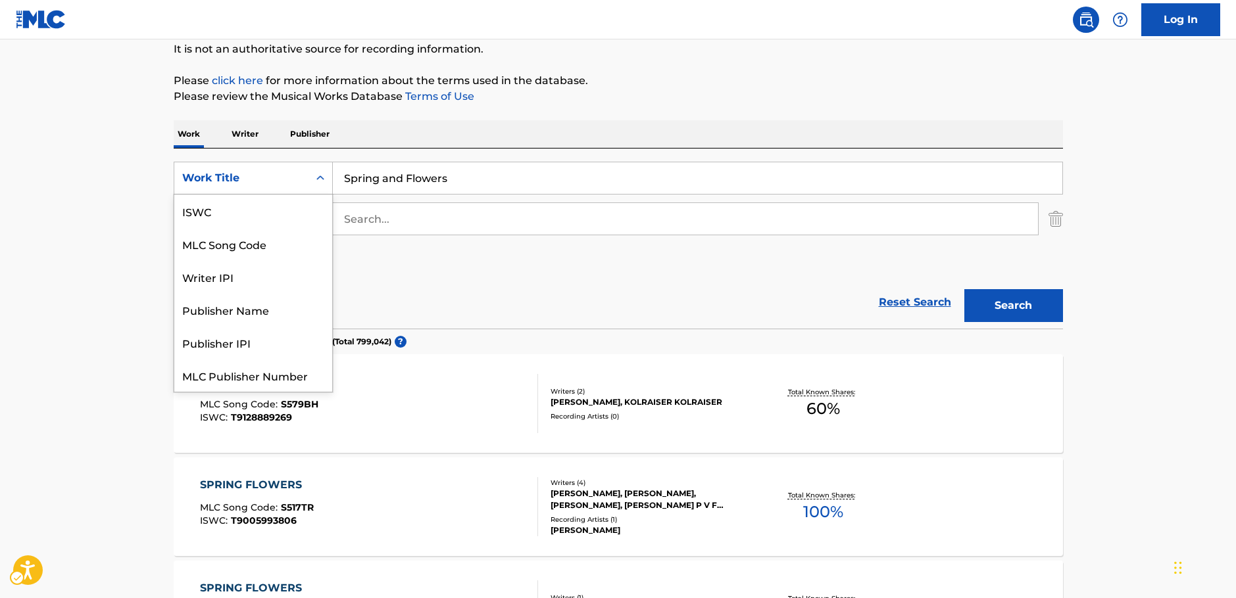
scroll to position [33, 0]
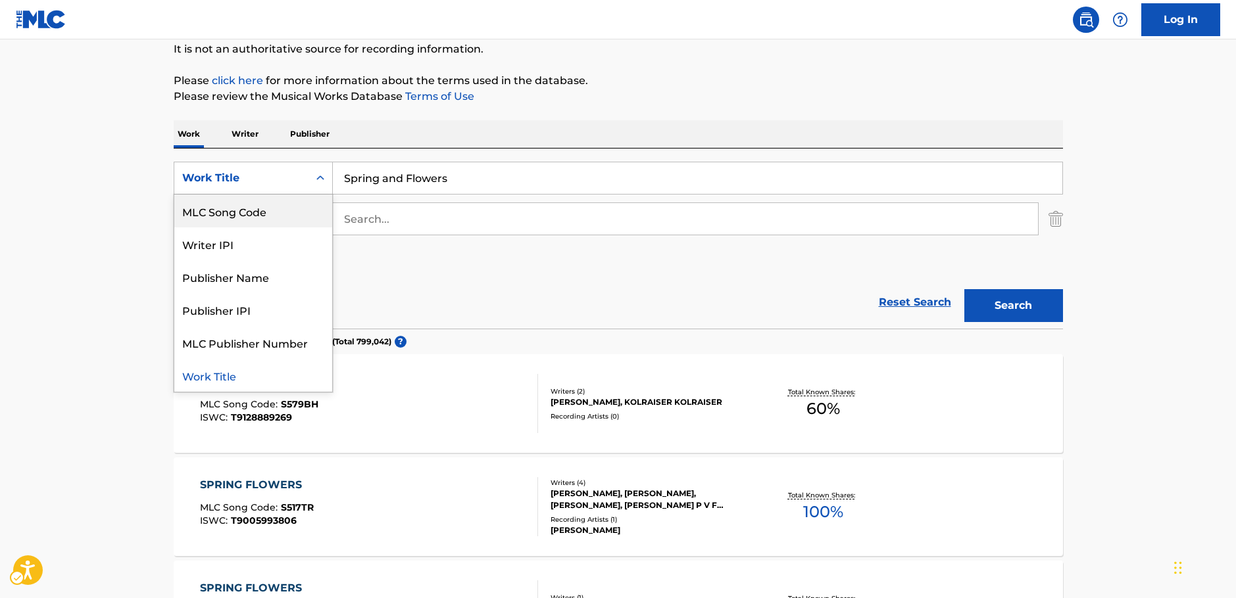
click at [262, 210] on div "MLC Song Code" at bounding box center [253, 211] width 158 height 33
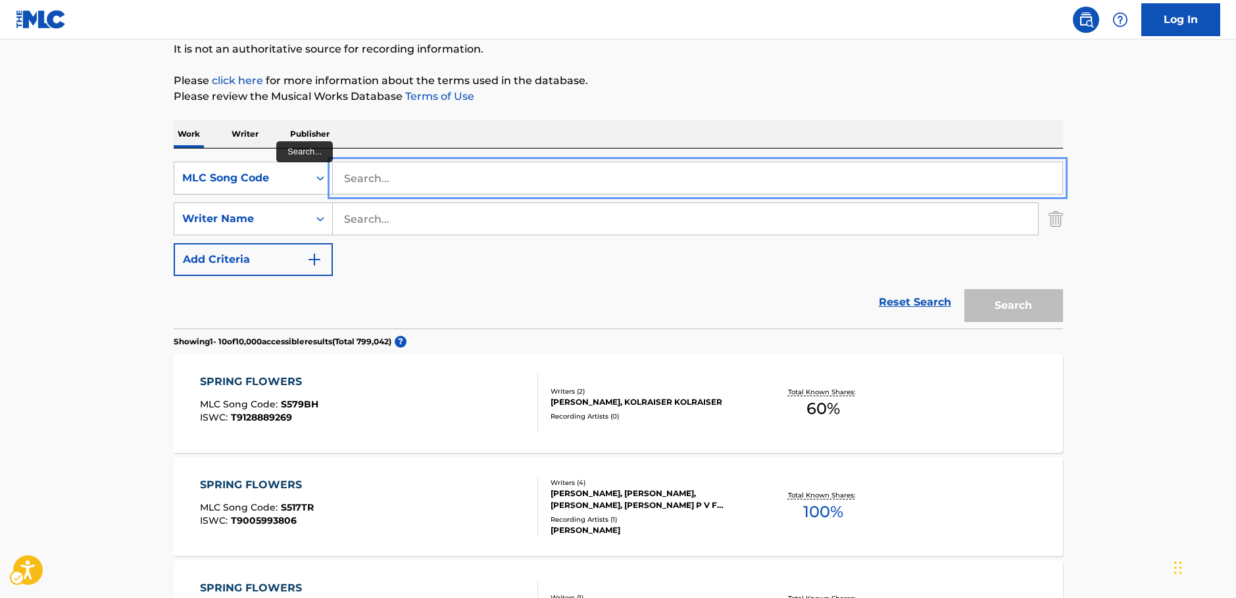
drag, startPoint x: 415, startPoint y: 177, endPoint x: 414, endPoint y: 166, distance: 10.5
paste input "B99608"
type input "B99608"
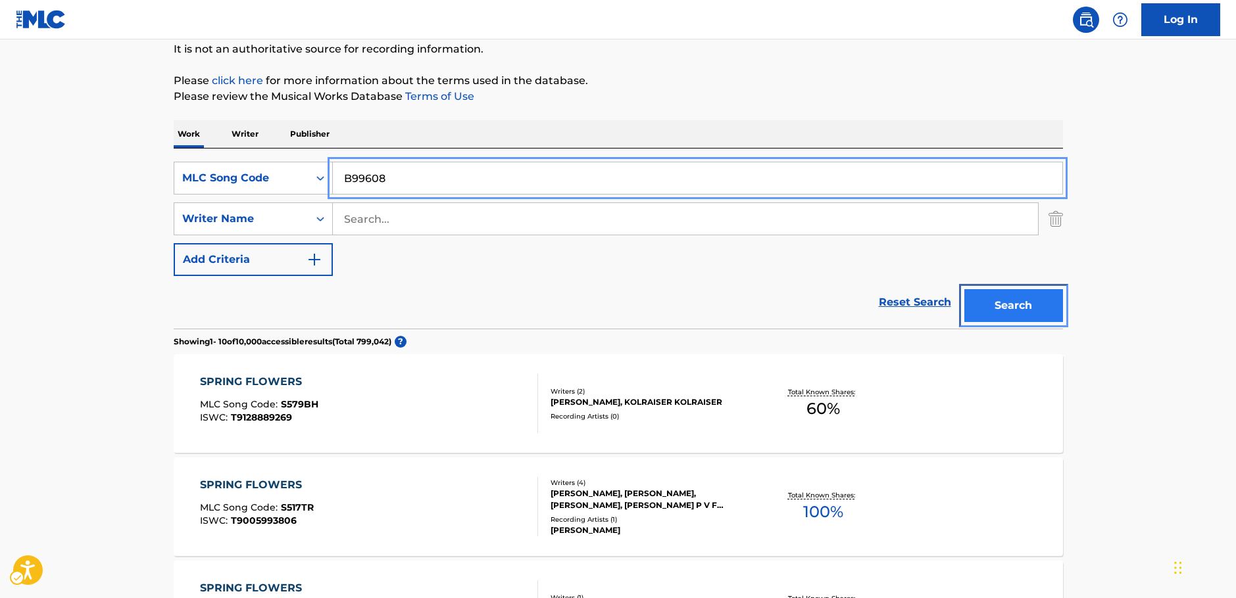
click at [998, 304] on button "Search" at bounding box center [1013, 305] width 99 height 33
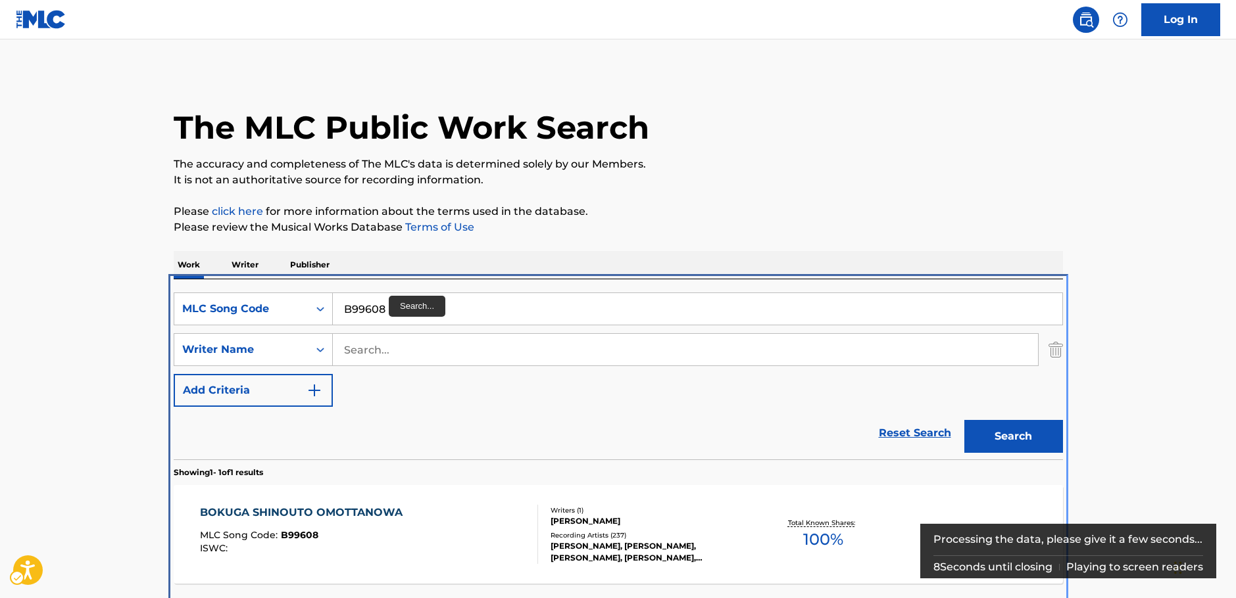
scroll to position [47, 0]
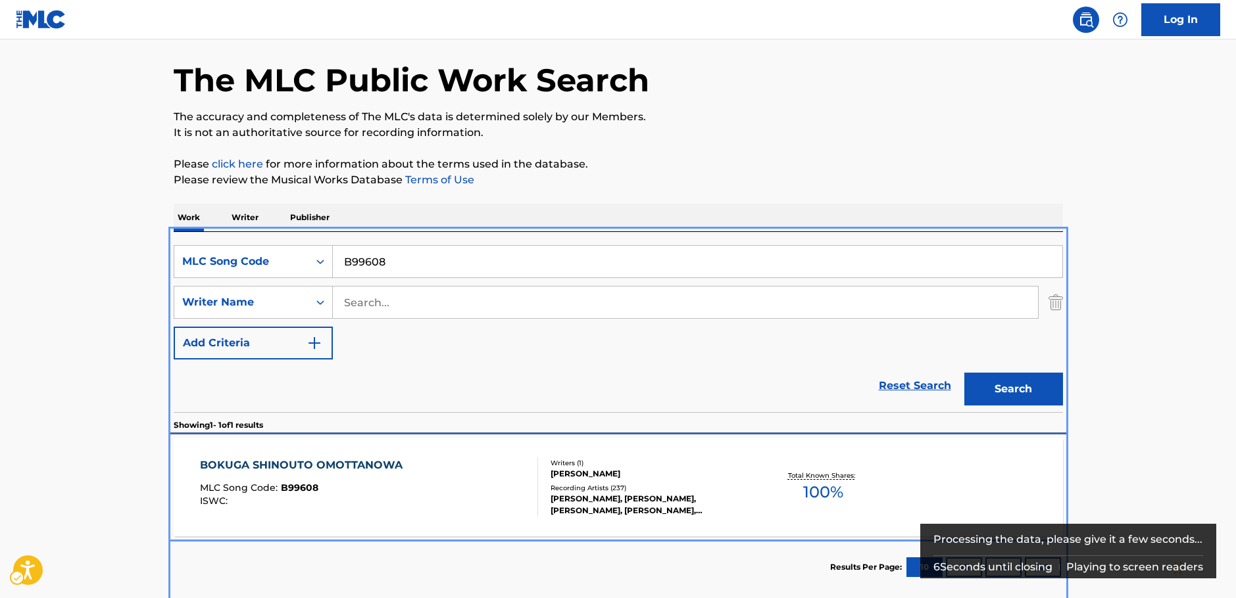
click at [436, 491] on div "BOKUGA SHINOUTO OMOTTANOWA MLC Song Code : B99608 ISWC :" at bounding box center [369, 487] width 338 height 59
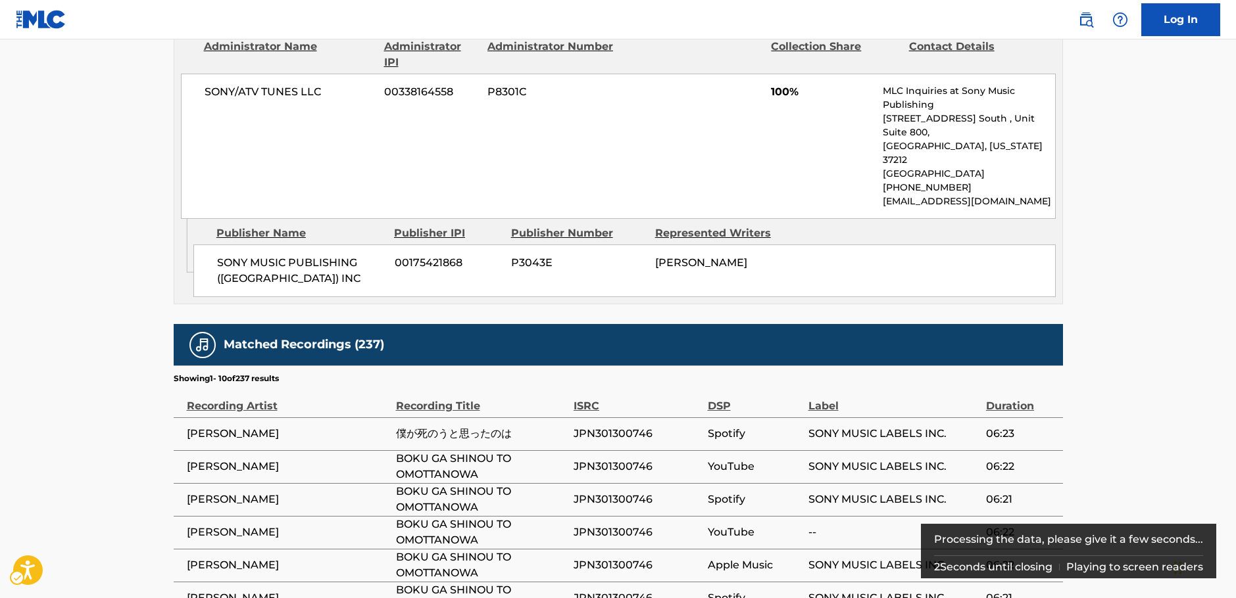
scroll to position [512, 0]
